Goal: Check status: Check status

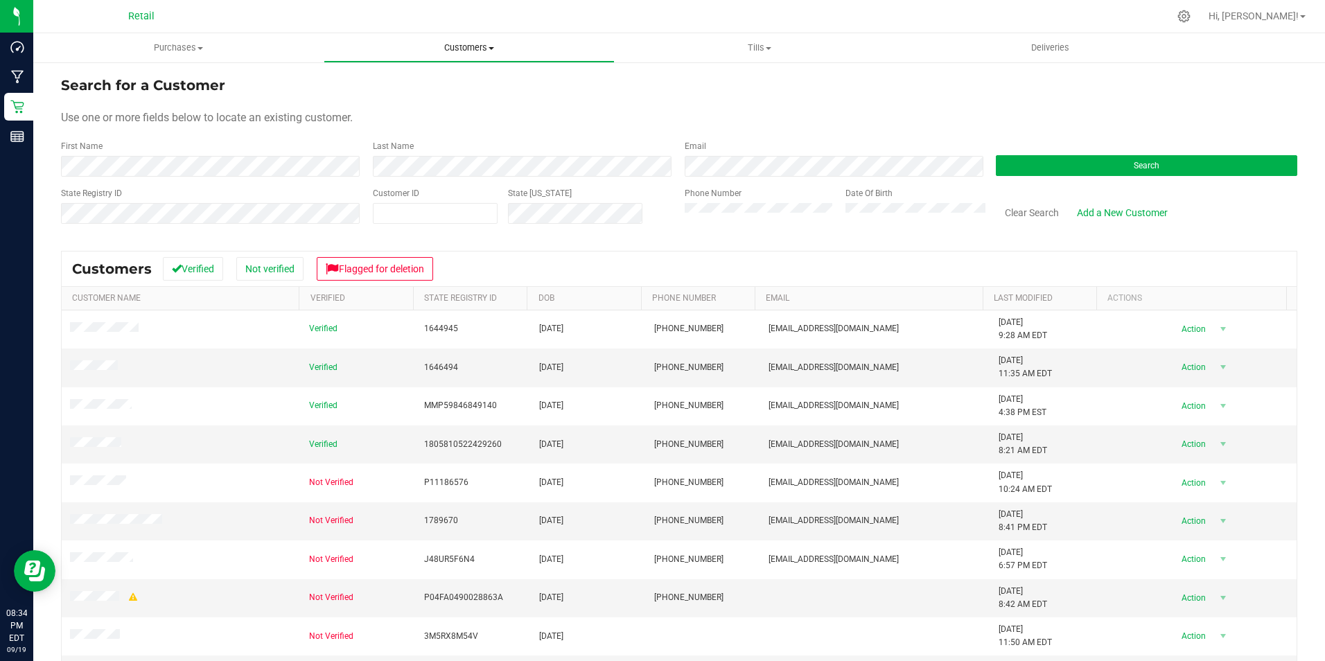
click at [493, 49] on span at bounding box center [492, 48] width 6 height 3
click at [410, 83] on span "All customers" at bounding box center [374, 84] width 100 height 12
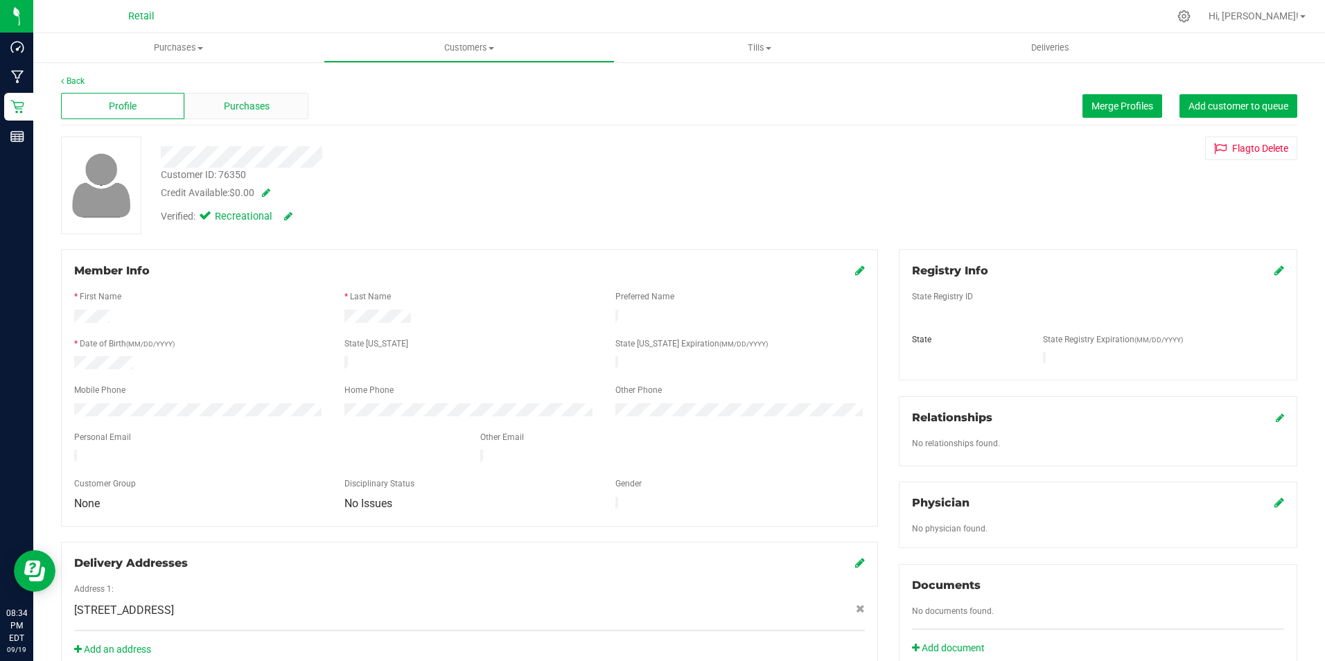
click at [227, 95] on div "Purchases" at bounding box center [245, 106] width 123 height 26
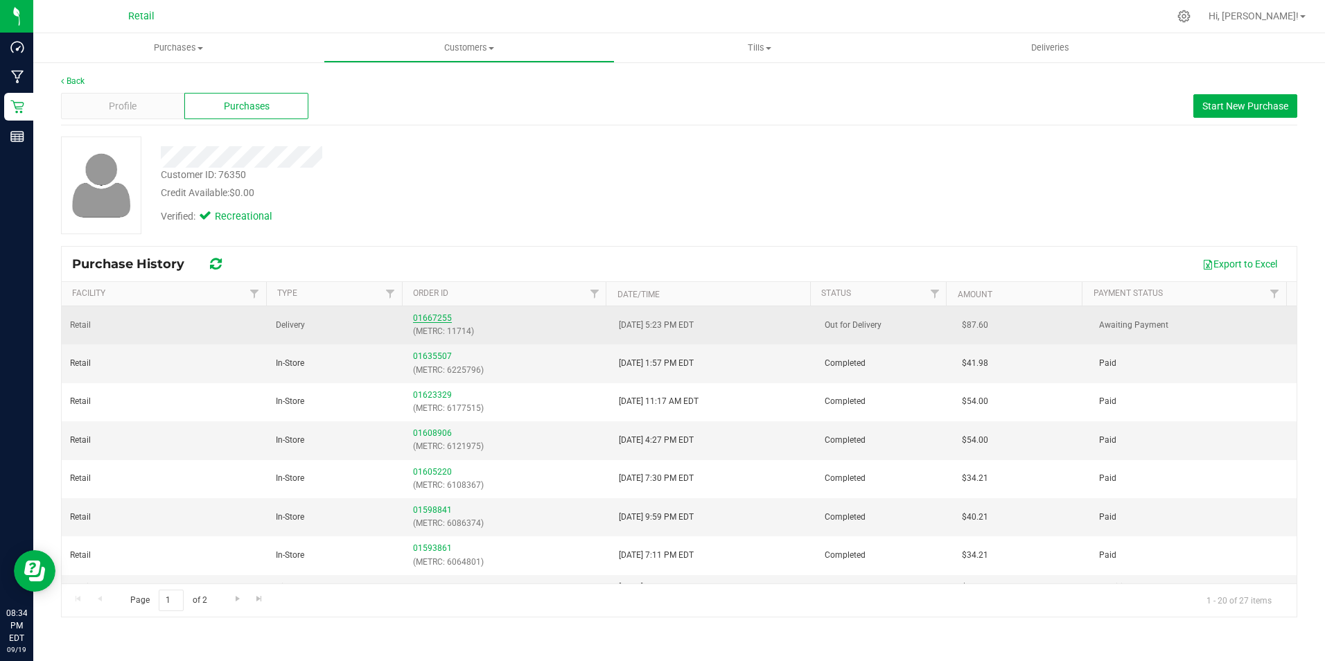
click at [435, 316] on link "01667255" at bounding box center [432, 318] width 39 height 10
